Goal: Information Seeking & Learning: Learn about a topic

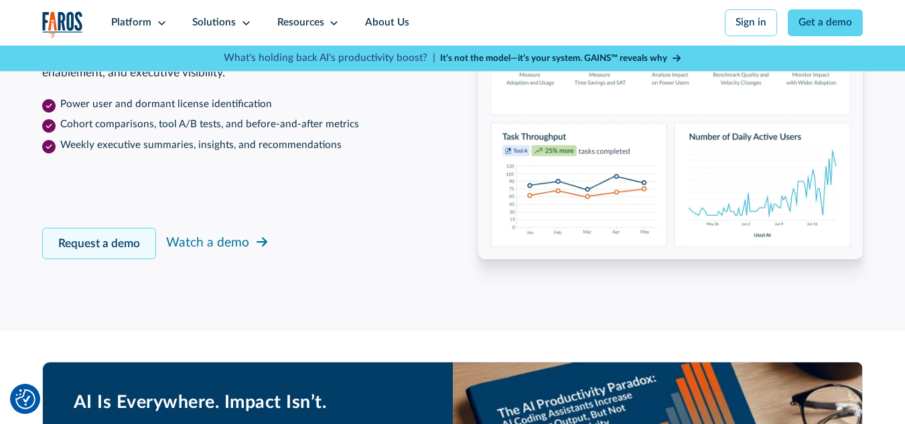
click at [68, 259] on link "Request a demo" at bounding box center [99, 243] width 114 height 31
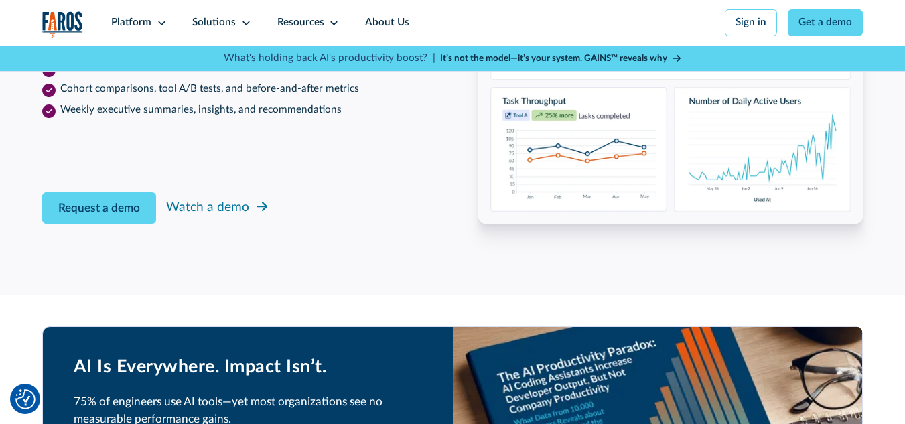
scroll to position [2172, 0]
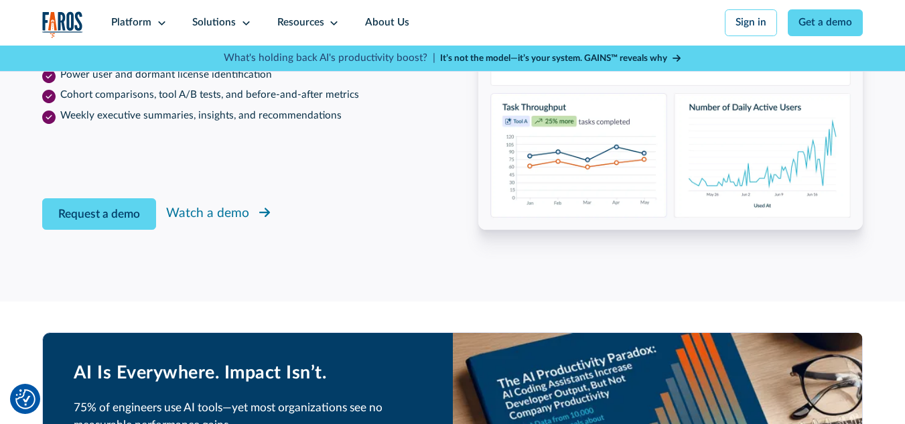
click at [218, 224] on div "Watch a demo" at bounding box center [207, 213] width 83 height 19
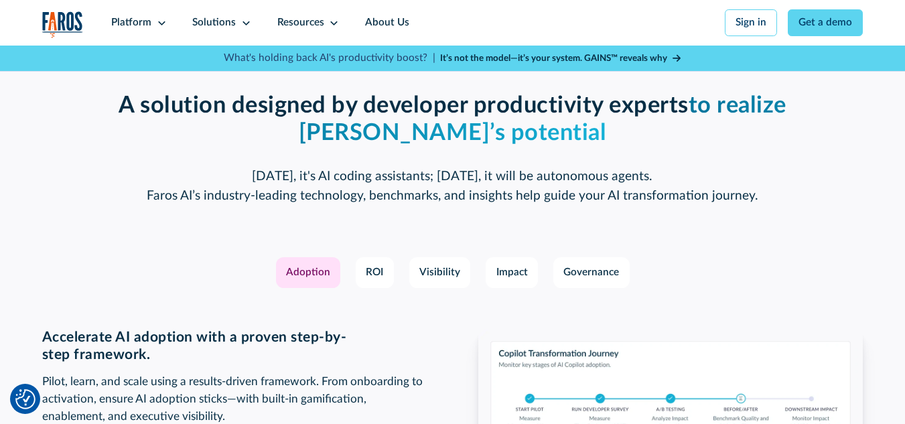
scroll to position [1830, 0]
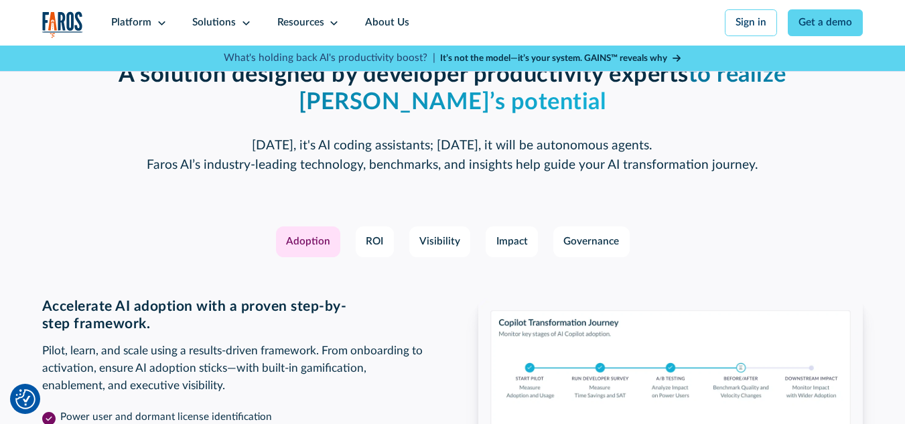
drag, startPoint x: 306, startPoint y: 256, endPoint x: 304, endPoint y: 262, distance: 7.0
click at [306, 250] on div "Adoption" at bounding box center [308, 241] width 44 height 15
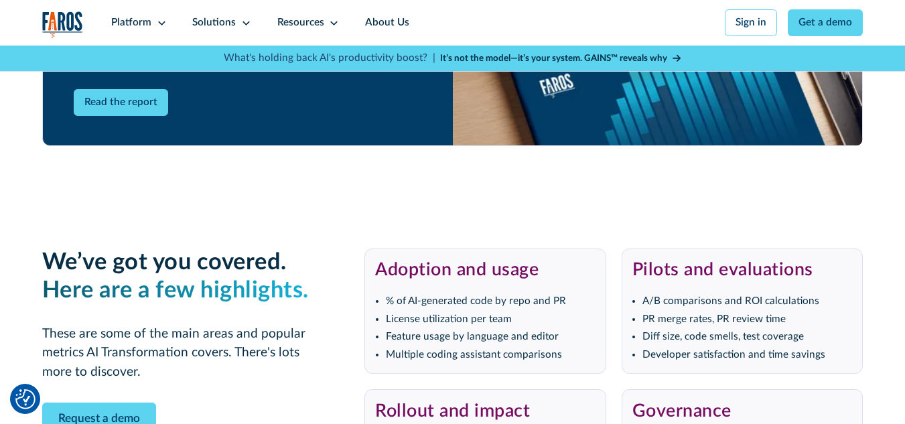
scroll to position [2767, 0]
